Goal: Task Accomplishment & Management: Use online tool/utility

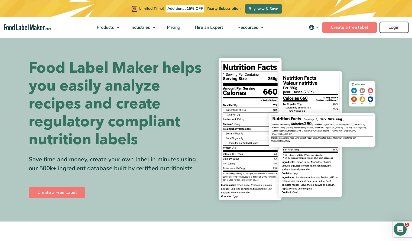
click at [400, 26] on link "Login" at bounding box center [393, 27] width 29 height 11
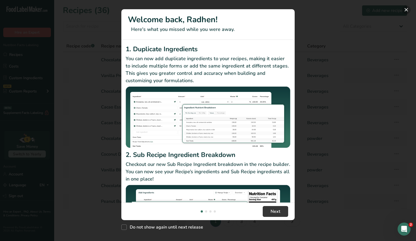
click at [405, 8] on button "New Features" at bounding box center [406, 9] width 9 height 9
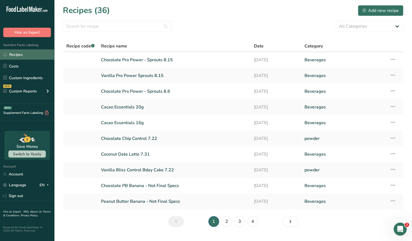
click at [25, 51] on link "Recipes" at bounding box center [27, 54] width 54 height 10
click at [136, 104] on link "Cacao Essentials 20g" at bounding box center [174, 106] width 146 height 11
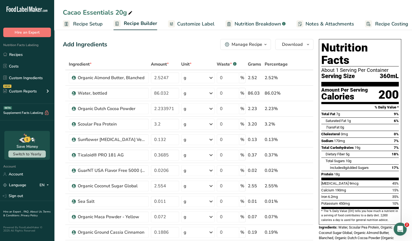
click at [182, 25] on span "Customize Label" at bounding box center [195, 23] width 37 height 7
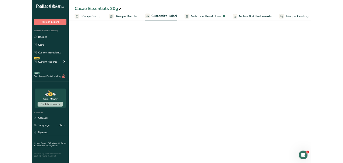
scroll to position [0, 5]
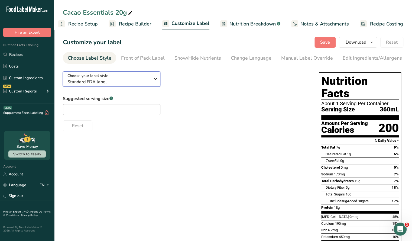
click at [114, 78] on div "Choose your label style Standard FDA label" at bounding box center [108, 79] width 83 height 12
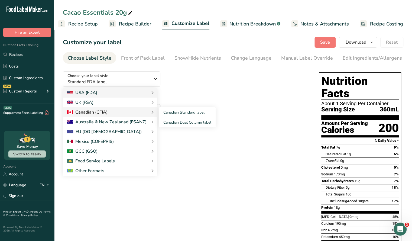
click at [110, 111] on div "Canadian (CFIA)" at bounding box center [110, 112] width 86 height 6
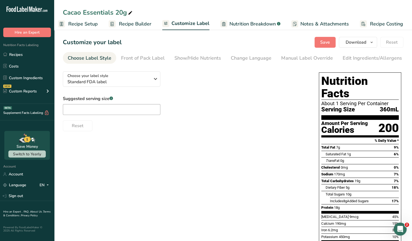
click at [124, 143] on div "Choose your label style Standard FDA label USA (FDA) Standard FDA label Tabular…" at bounding box center [233, 205] width 340 height 276
click at [132, 79] on div "Choose your label style Standard FDA label" at bounding box center [108, 79] width 83 height 12
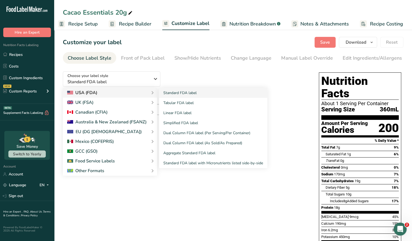
click at [107, 96] on div "USA (FDA)" at bounding box center [110, 92] width 86 height 6
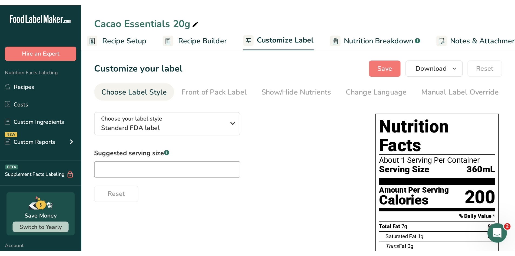
scroll to position [0, 0]
